Goal: Task Accomplishment & Management: Use online tool/utility

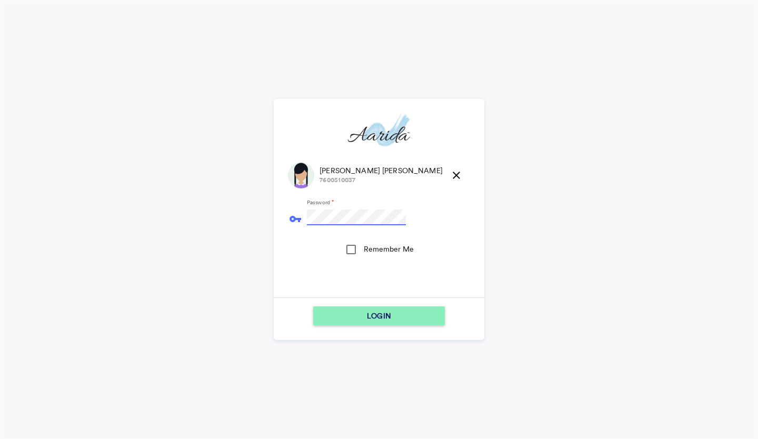
click at [313, 307] on button "LOGIN" at bounding box center [379, 316] width 132 height 19
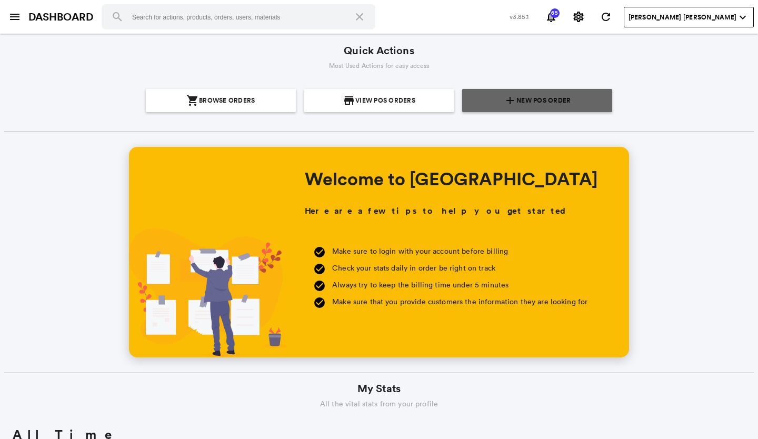
click at [541, 96] on span "New POS Order" at bounding box center [544, 100] width 54 height 23
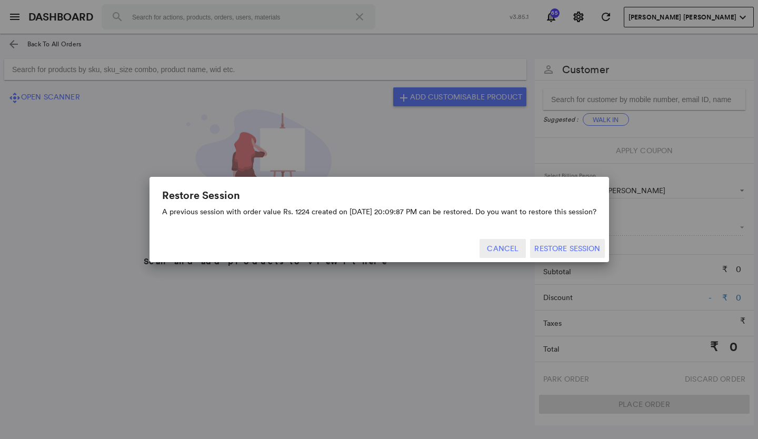
click at [502, 251] on button "Cancel" at bounding box center [503, 248] width 46 height 19
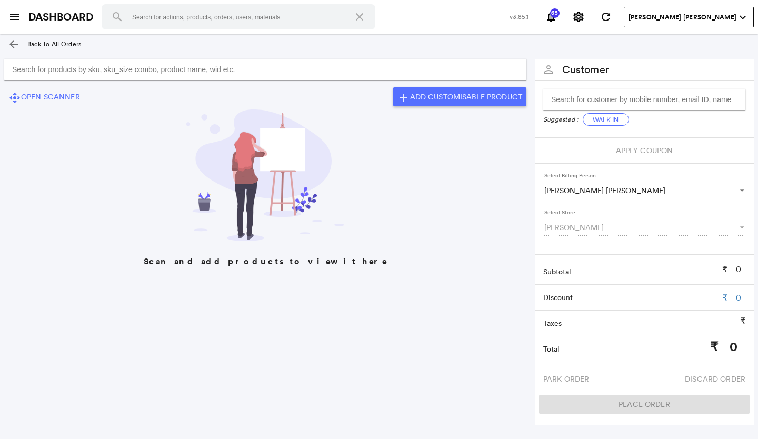
click at [32, 71] on input "Search for products by sku, sku_size combo, product name, wid etc." at bounding box center [265, 69] width 523 height 21
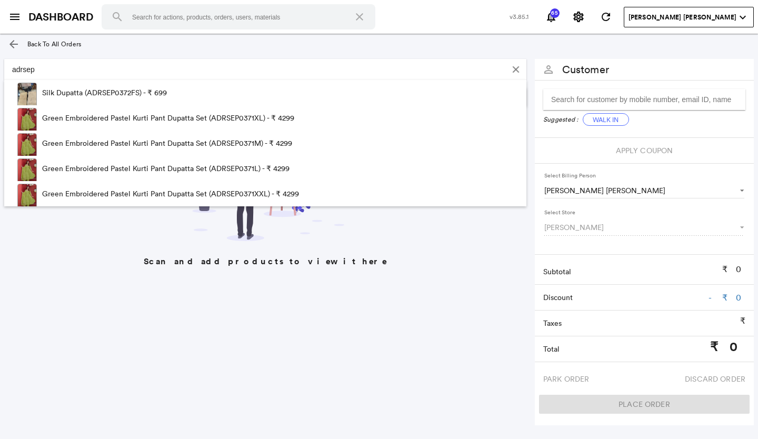
type input "adrsep"
click at [515, 66] on button "Clear Input" at bounding box center [516, 70] width 16 height 16
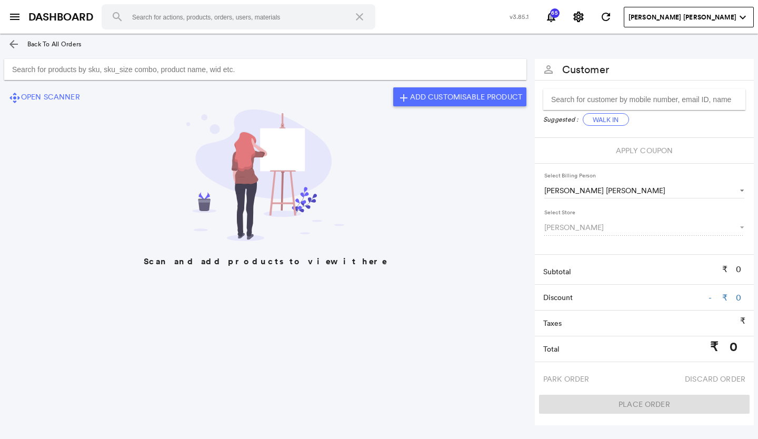
click at [13, 44] on md-icon "arrow_back" at bounding box center [13, 44] width 13 height 13
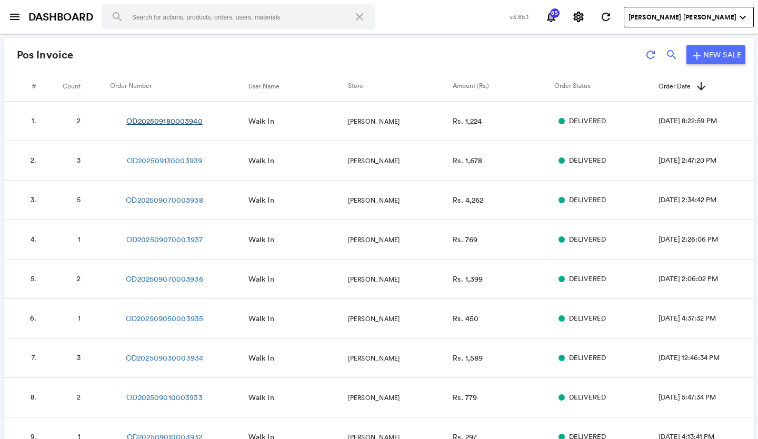
click at [183, 116] on link "OD202509180003940" at bounding box center [164, 121] width 76 height 11
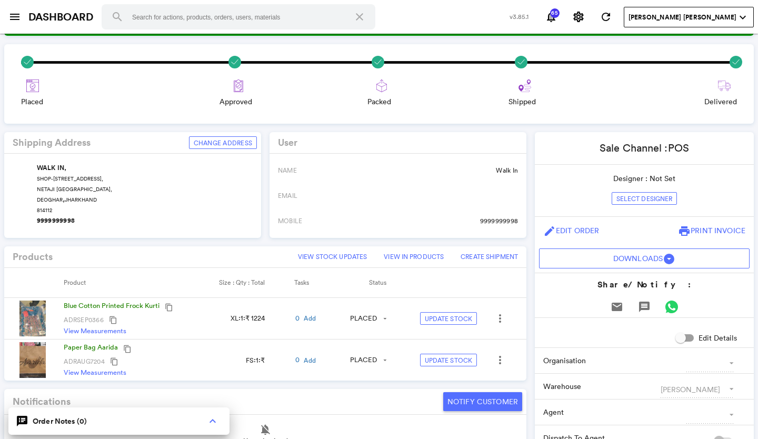
scroll to position [105, 0]
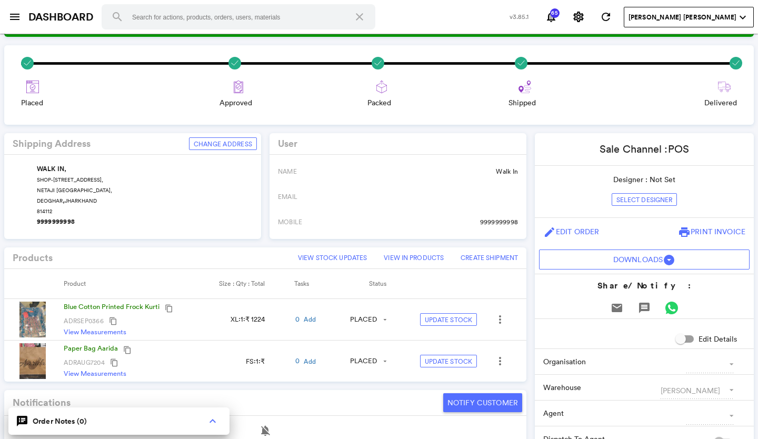
click at [27, 313] on img at bounding box center [32, 320] width 26 height 36
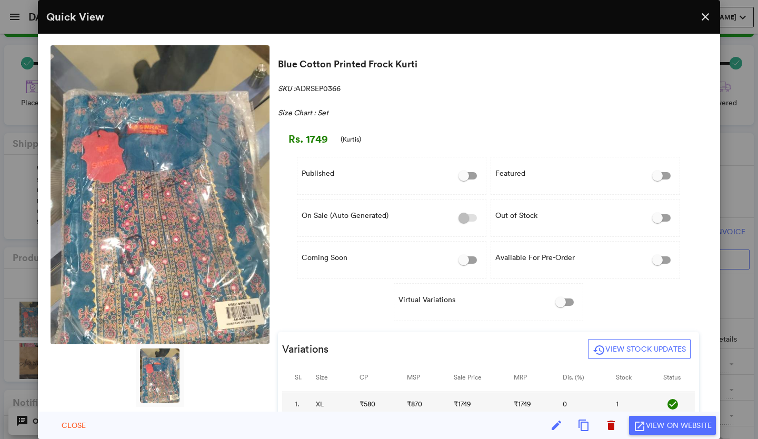
scroll to position [0, 0]
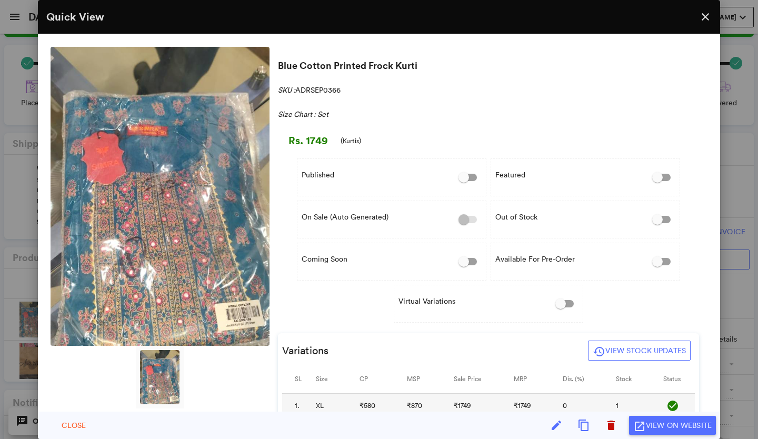
click at [166, 159] on img at bounding box center [160, 196] width 219 height 299
click at [703, 16] on md-icon "close" at bounding box center [705, 17] width 13 height 13
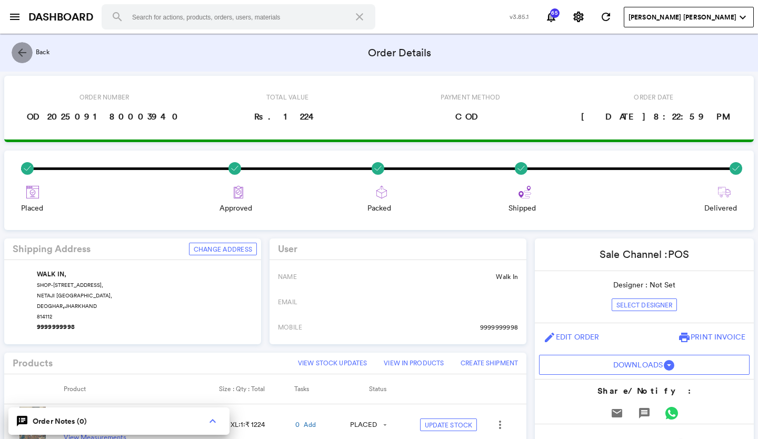
click at [22, 50] on md-icon "arrow_back" at bounding box center [22, 52] width 13 height 13
